Goal: Check status

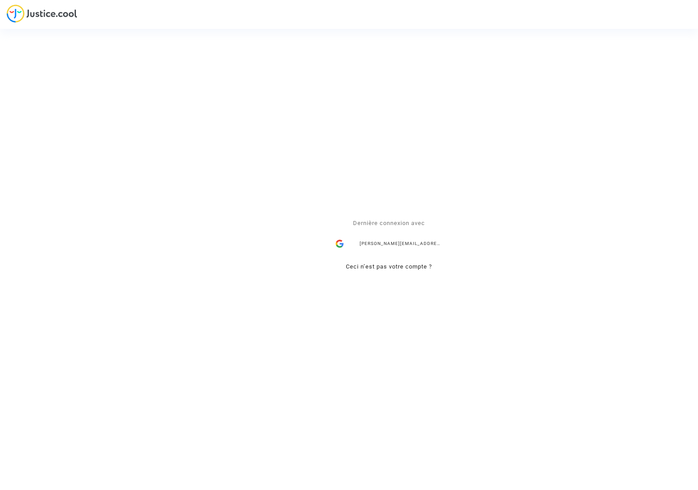
click at [390, 242] on div "[PERSON_NAME][EMAIL_ADDRESS][DOMAIN_NAME]" at bounding box center [388, 244] width 115 height 18
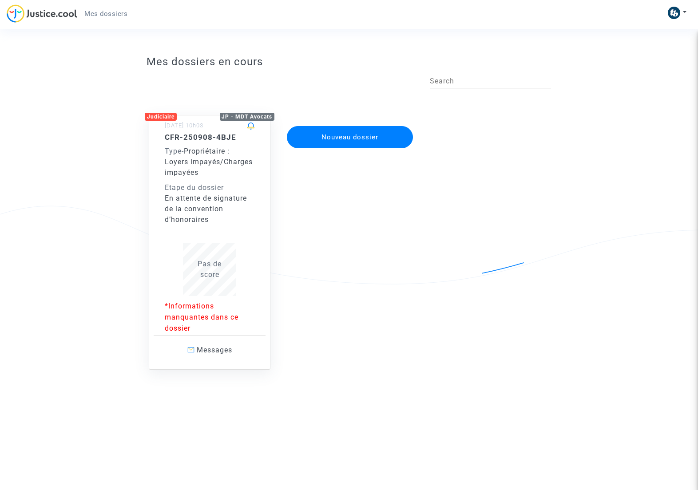
click at [209, 190] on div "Etape du dossier" at bounding box center [210, 187] width 90 height 11
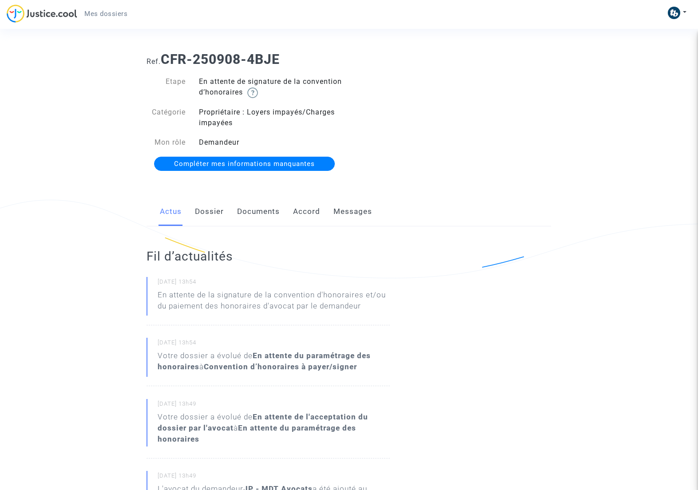
scroll to position [8, 0]
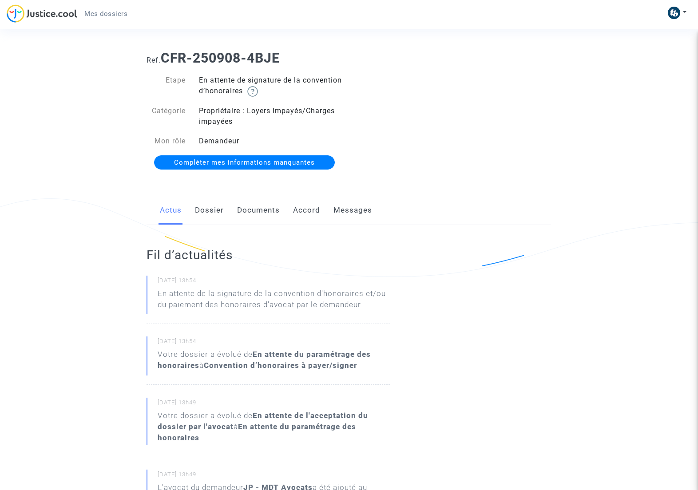
click at [249, 212] on link "Documents" at bounding box center [258, 210] width 43 height 29
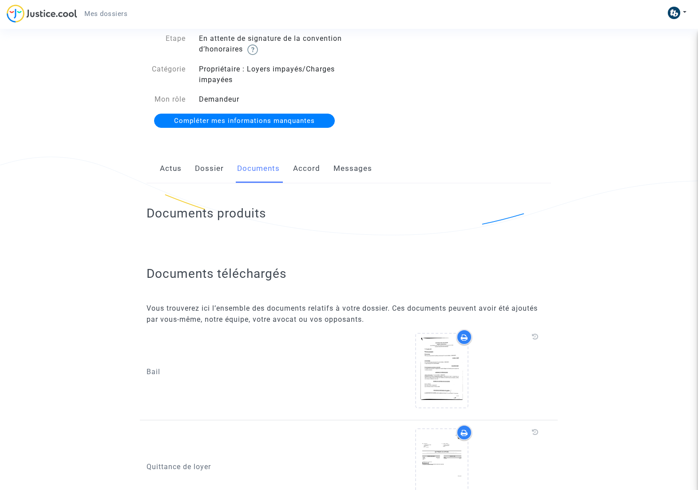
scroll to position [12, 0]
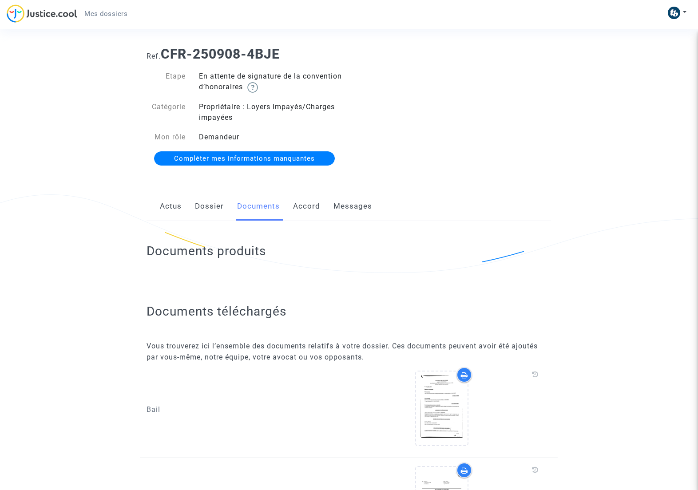
click at [311, 207] on link "Accord" at bounding box center [306, 206] width 27 height 29
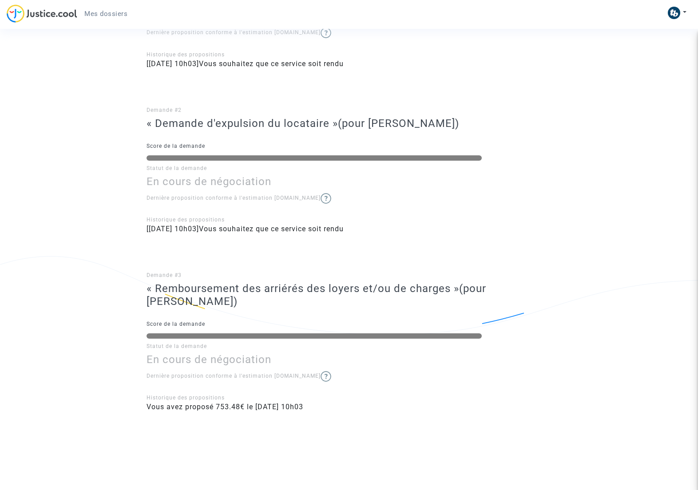
scroll to position [337, 0]
click at [320, 374] on img at bounding box center [325, 377] width 11 height 11
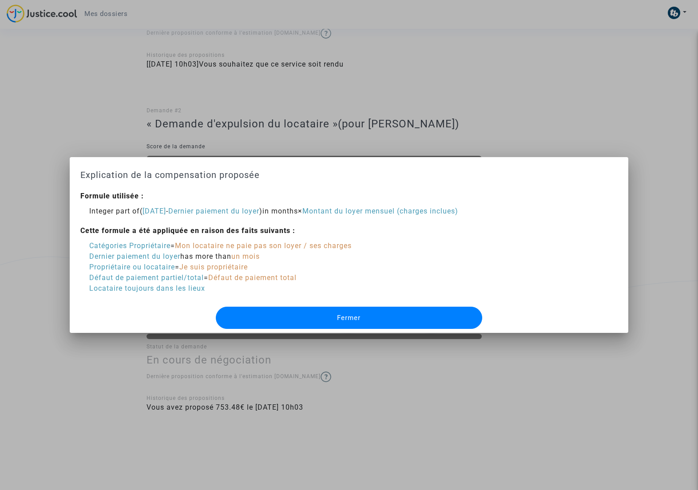
scroll to position [0, 0]
click at [321, 314] on button "Fermer" at bounding box center [349, 318] width 267 height 22
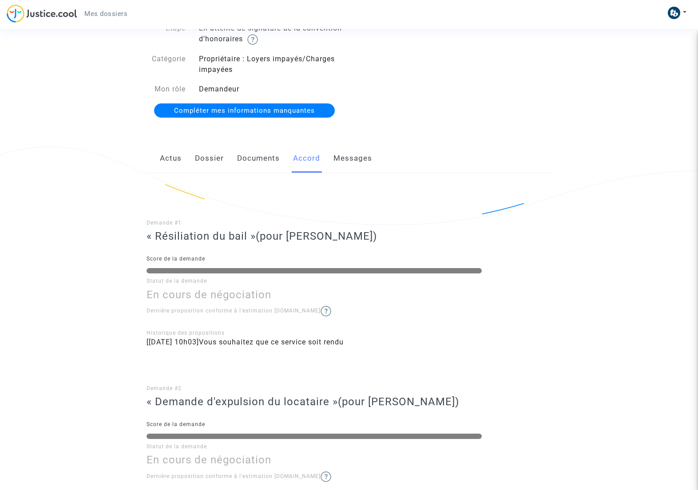
scroll to position [58, 0]
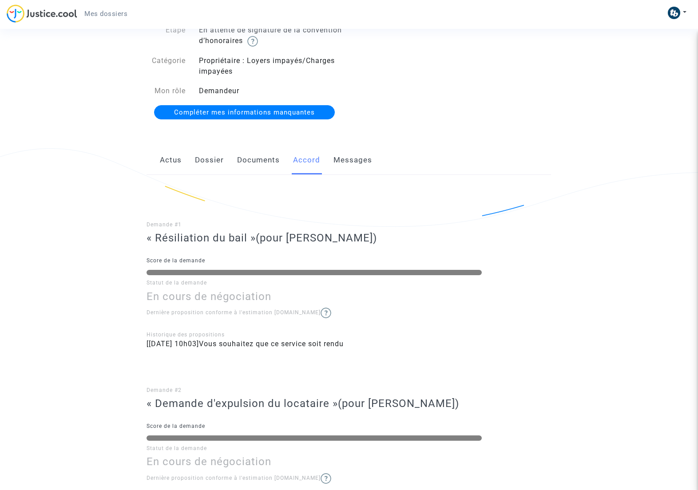
click at [173, 163] on link "Actus" at bounding box center [171, 160] width 22 height 29
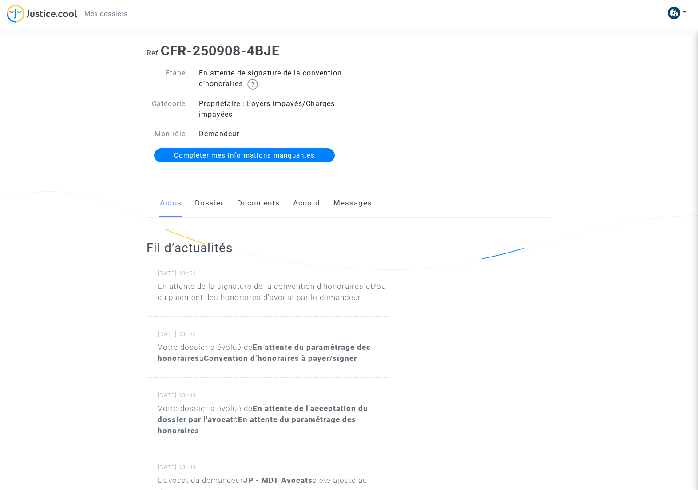
scroll to position [6, 0]
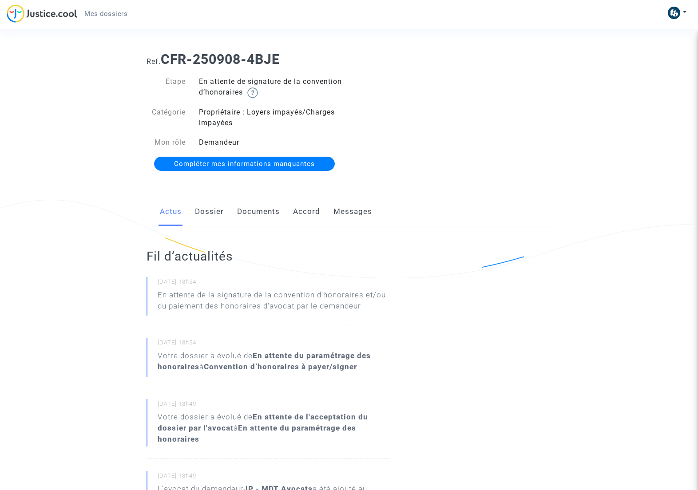
click at [209, 218] on link "Dossier" at bounding box center [209, 211] width 29 height 29
